Goal: Transaction & Acquisition: Subscribe to service/newsletter

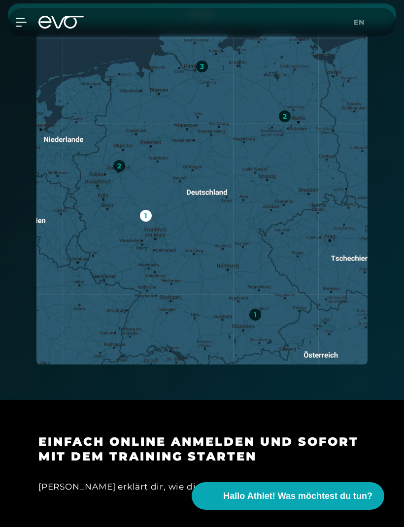
click at [24, 22] on icon at bounding box center [21, 22] width 10 height 8
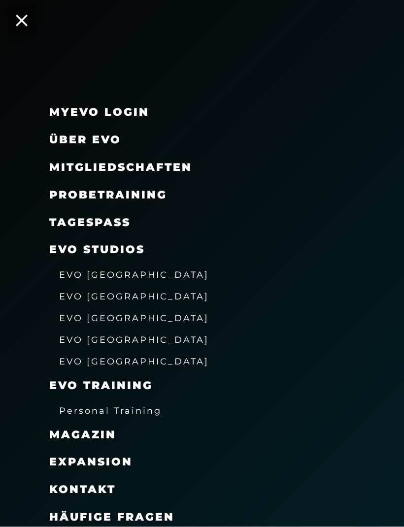
scroll to position [561, 0]
click at [94, 316] on span "EVO [GEOGRAPHIC_DATA]" at bounding box center [134, 318] width 150 height 10
click at [91, 313] on span "EVO [GEOGRAPHIC_DATA]" at bounding box center [134, 318] width 150 height 10
click at [20, 22] on icon at bounding box center [22, 21] width 12 height 12
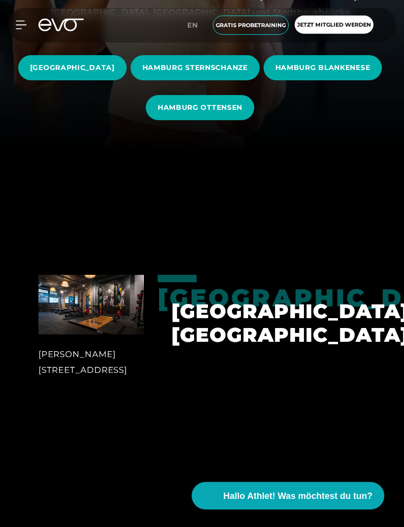
scroll to position [375, 0]
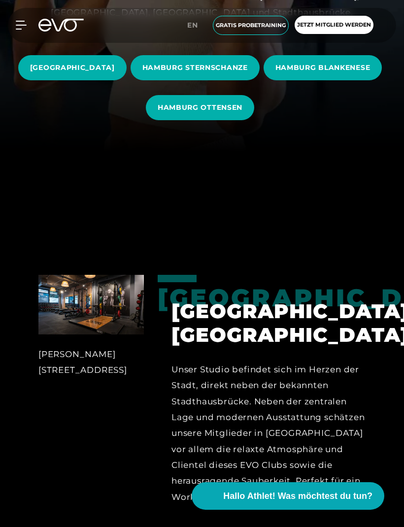
click at [237, 113] on span "HAMBURG OTTENSEN" at bounding box center [200, 107] width 85 height 10
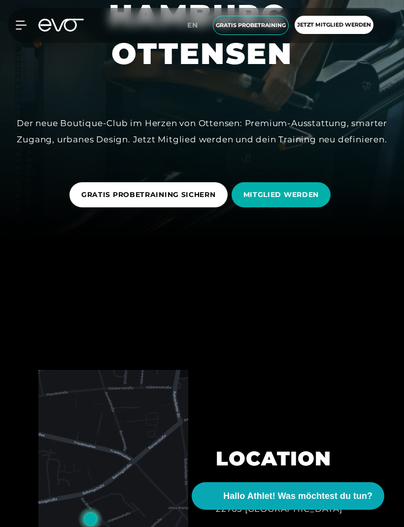
scroll to position [293, 0]
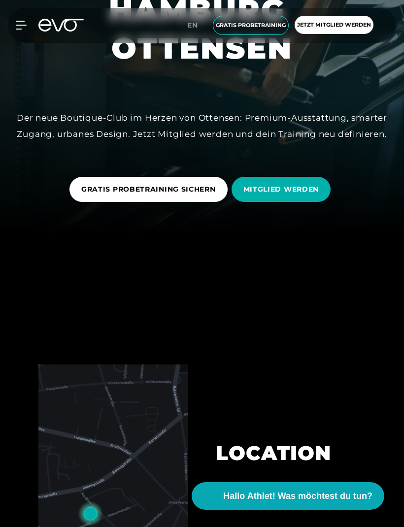
click at [309, 202] on span "MITGLIED WERDEN" at bounding box center [280, 189] width 99 height 25
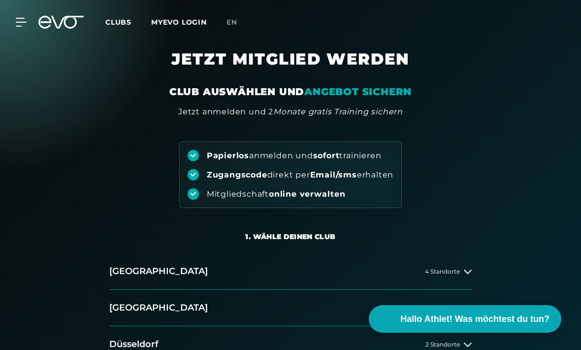
click at [130, 257] on button "[GEOGRAPHIC_DATA] 4 Standorte" at bounding box center [290, 271] width 362 height 36
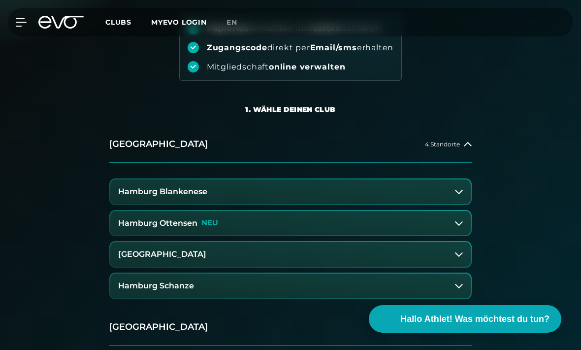
scroll to position [133, 0]
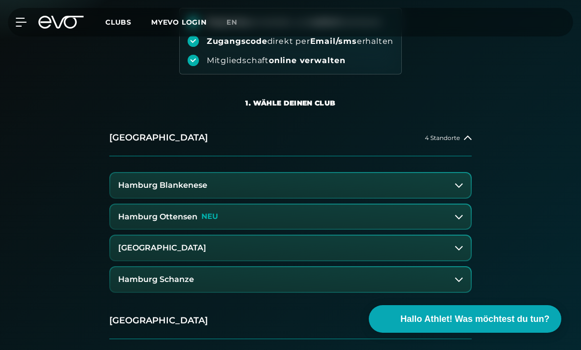
click at [133, 216] on h3 "Hamburg Ottensen" at bounding box center [157, 216] width 79 height 9
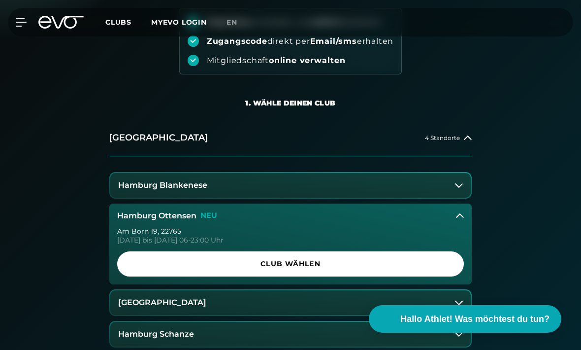
click at [403, 266] on span "Club wählen" at bounding box center [290, 263] width 323 height 10
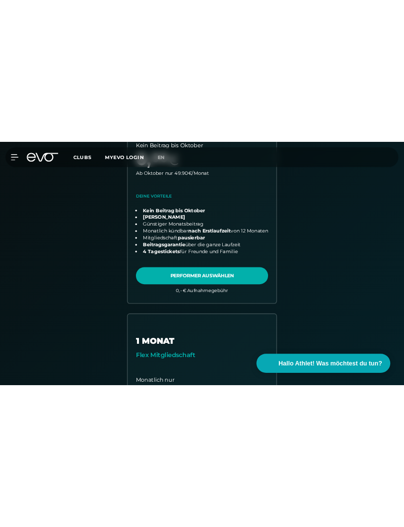
scroll to position [308, 0]
